Goal: Transaction & Acquisition: Obtain resource

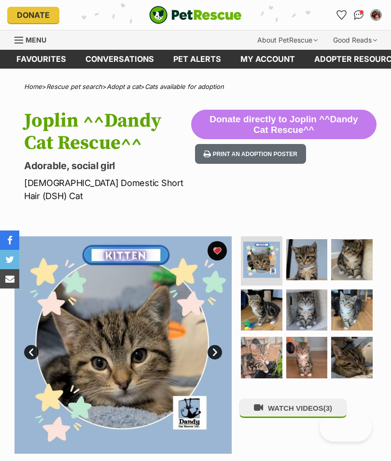
click at [49, 60] on link "Favourites" at bounding box center [41, 59] width 69 height 19
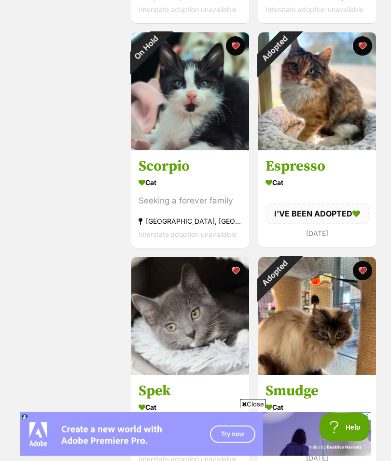
scroll to position [614, 0]
click at [228, 389] on h3 "Spek" at bounding box center [190, 391] width 103 height 18
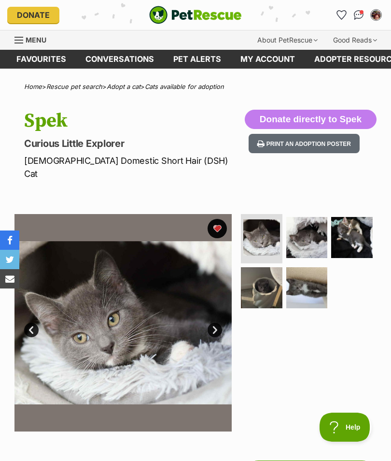
click at [311, 223] on img at bounding box center [307, 238] width 42 height 42
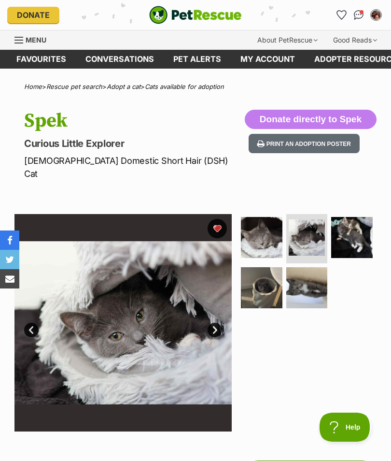
click at [361, 218] on img at bounding box center [352, 238] width 42 height 42
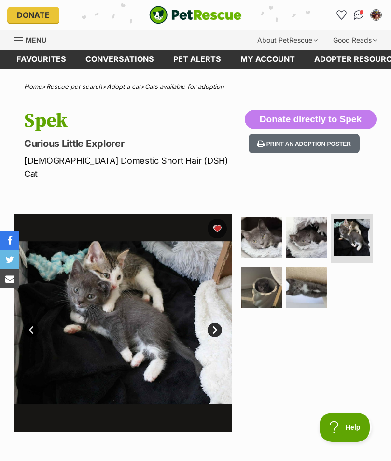
click at [266, 270] on img at bounding box center [262, 288] width 42 height 42
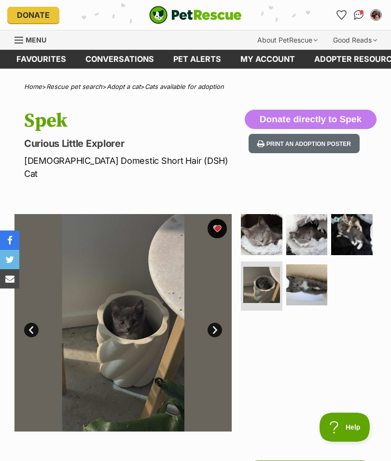
click at [311, 272] on img at bounding box center [307, 285] width 42 height 42
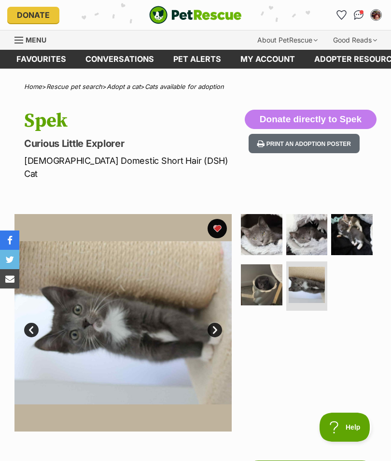
click at [36, 65] on link "Favourites" at bounding box center [41, 59] width 69 height 19
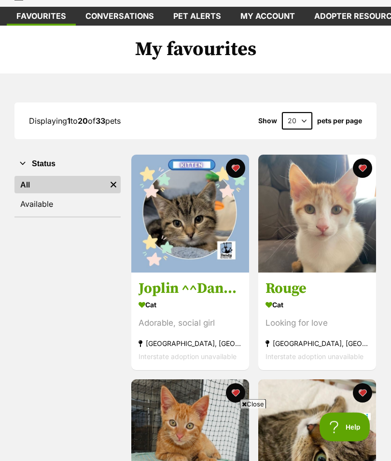
scroll to position [43, 0]
click at [206, 275] on link "Joplin ^^Dandy Cat Rescue^^ Cat Adorable, social girl Boronia, VIC Interstate a…" at bounding box center [190, 321] width 118 height 98
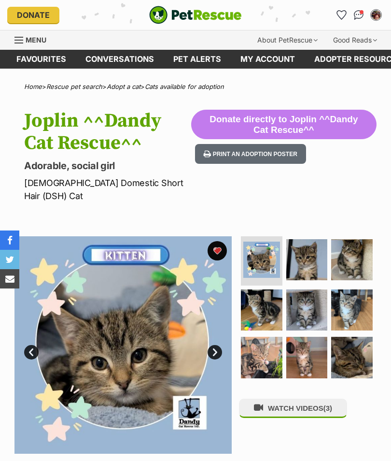
click at [316, 292] on img at bounding box center [307, 310] width 42 height 42
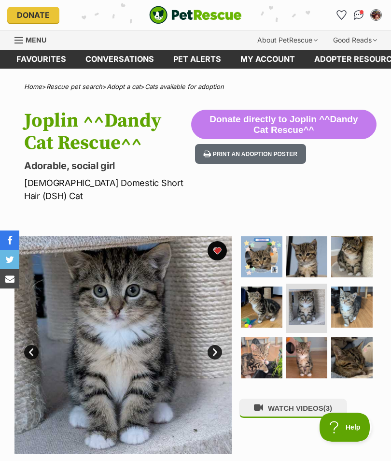
click at [353, 294] on img at bounding box center [352, 307] width 42 height 42
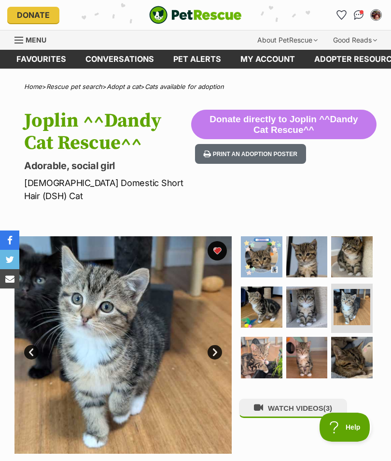
click at [266, 288] on img at bounding box center [262, 307] width 42 height 42
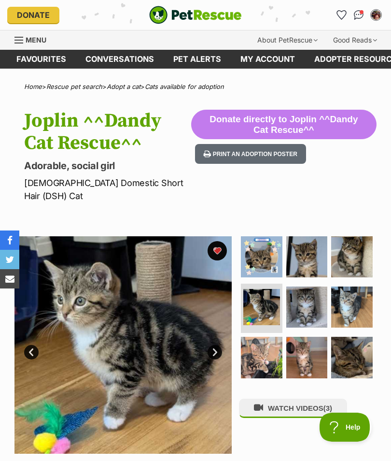
click at [262, 343] on img at bounding box center [262, 358] width 42 height 42
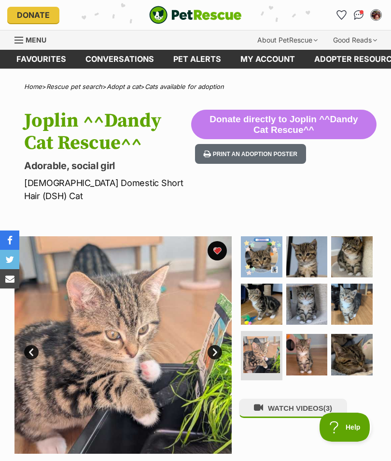
click at [312, 339] on img at bounding box center [307, 355] width 42 height 42
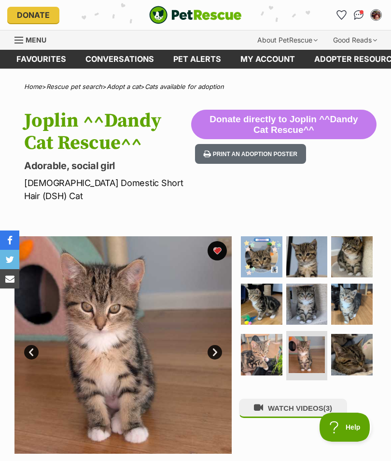
click at [348, 340] on img at bounding box center [352, 355] width 42 height 42
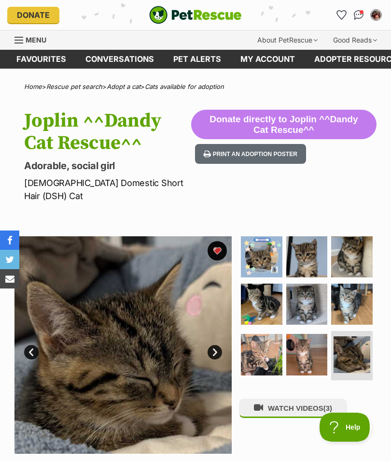
click at [264, 247] on img at bounding box center [262, 257] width 42 height 42
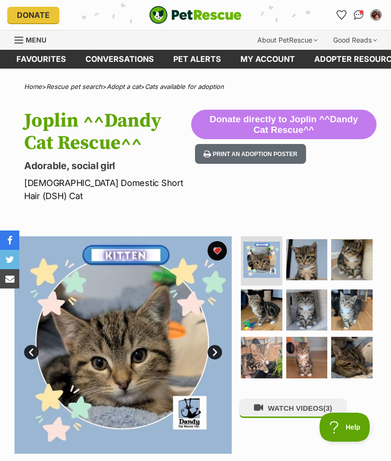
click at [266, 291] on img at bounding box center [262, 310] width 42 height 42
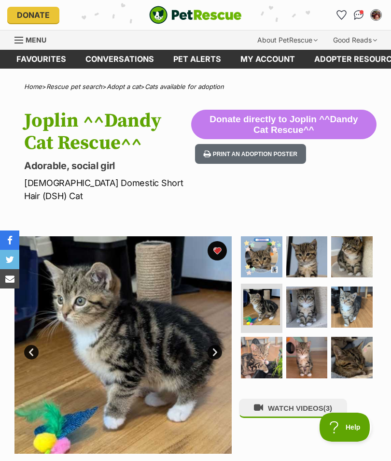
click at [309, 249] on img at bounding box center [307, 257] width 42 height 42
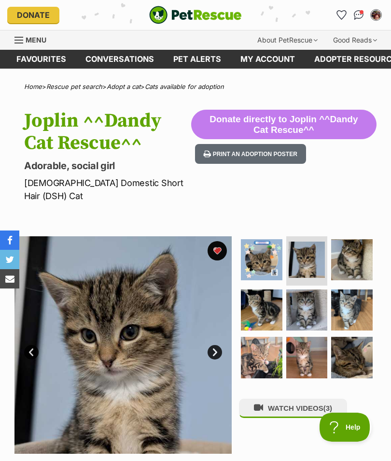
click at [355, 245] on img at bounding box center [352, 260] width 42 height 42
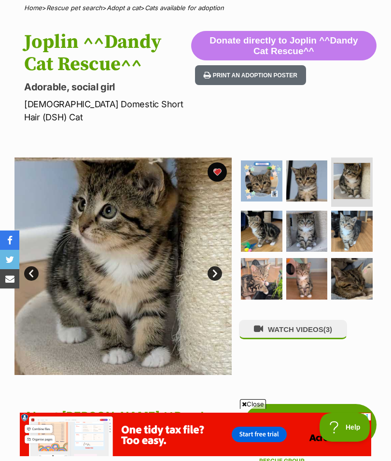
scroll to position [78, 0]
